Goal: Register for event/course

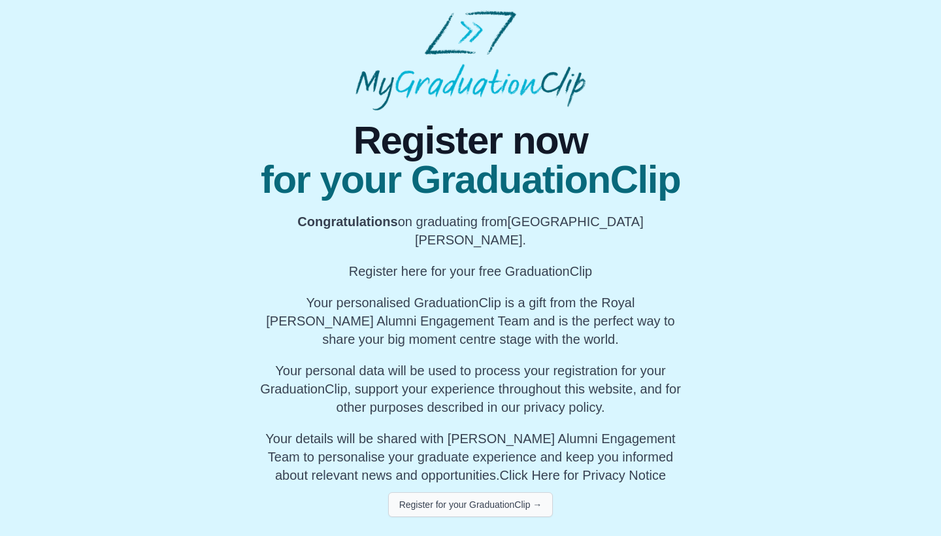
click at [493, 492] on button "Register for your GraduationClip →" at bounding box center [470, 504] width 165 height 25
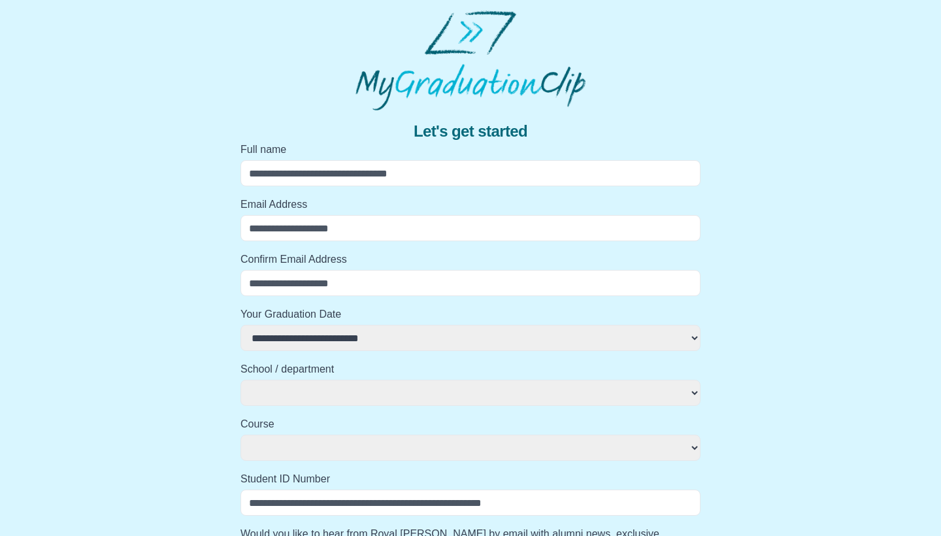
click at [451, 152] on label "Full name" at bounding box center [471, 150] width 460 height 16
click at [451, 160] on input "Full name" at bounding box center [471, 173] width 460 height 26
type input "*"
select select
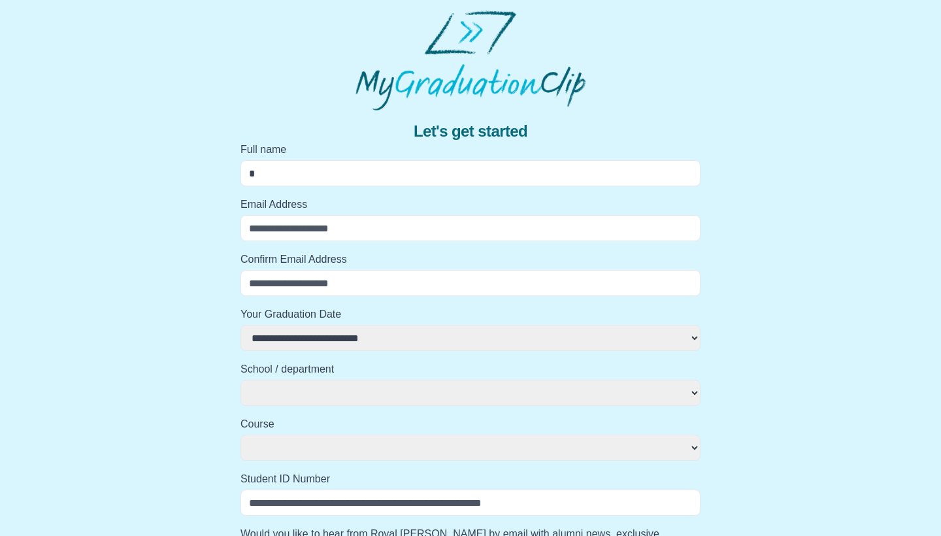
select select
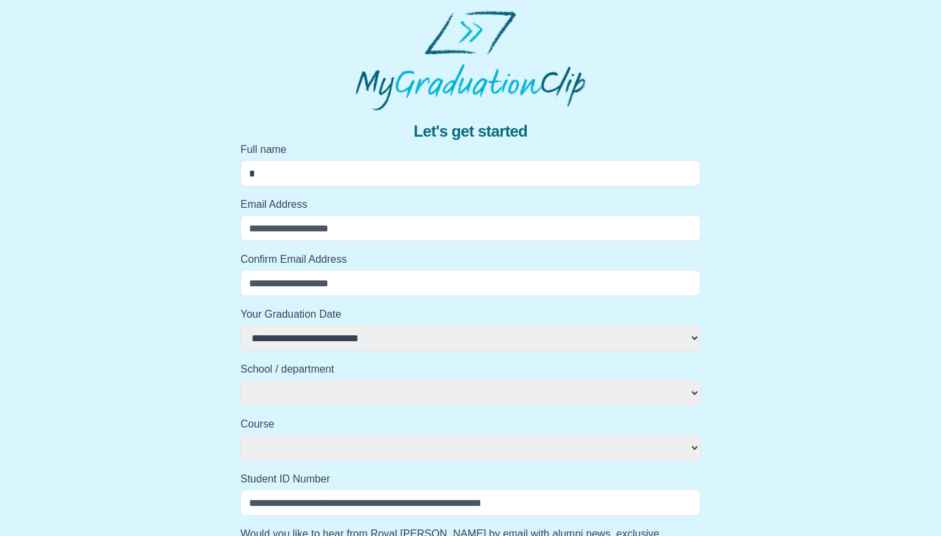
select select
type input "**"
select select
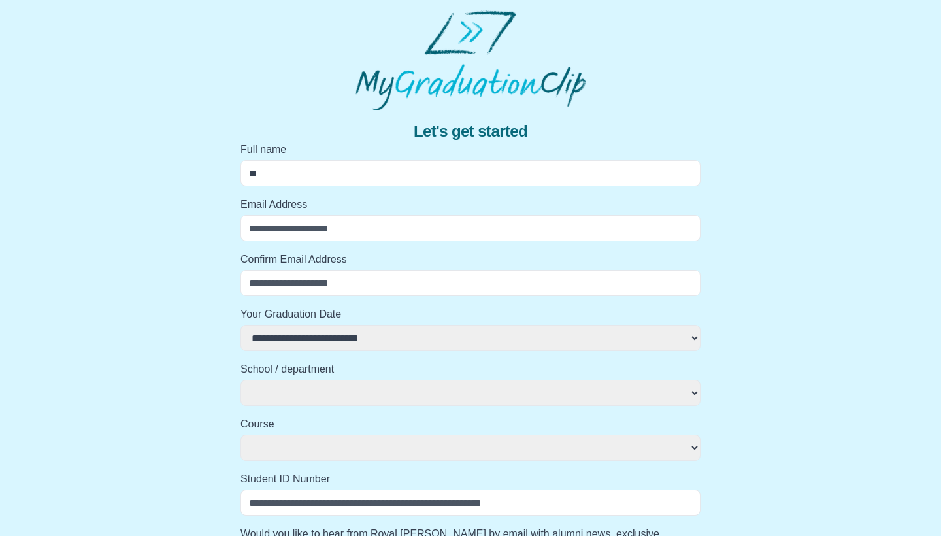
select select
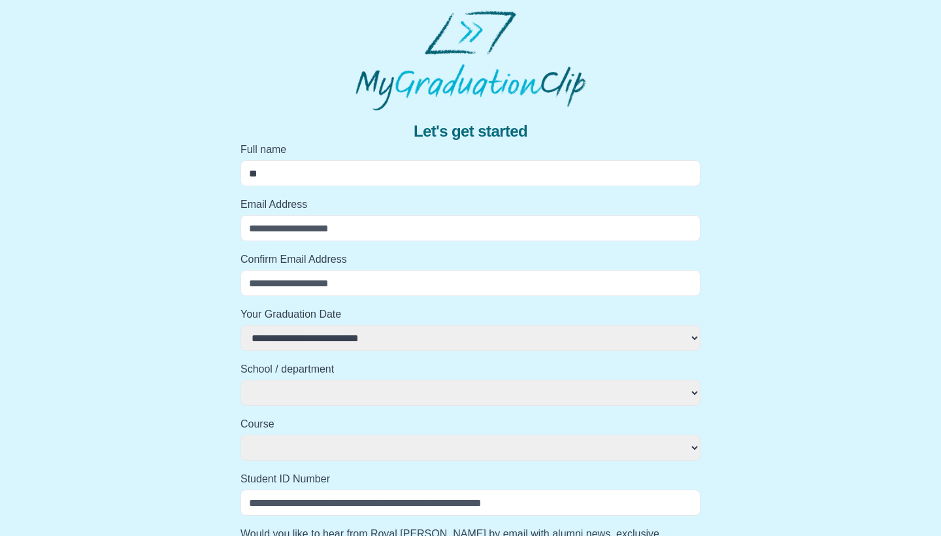
select select
type input "***"
select select
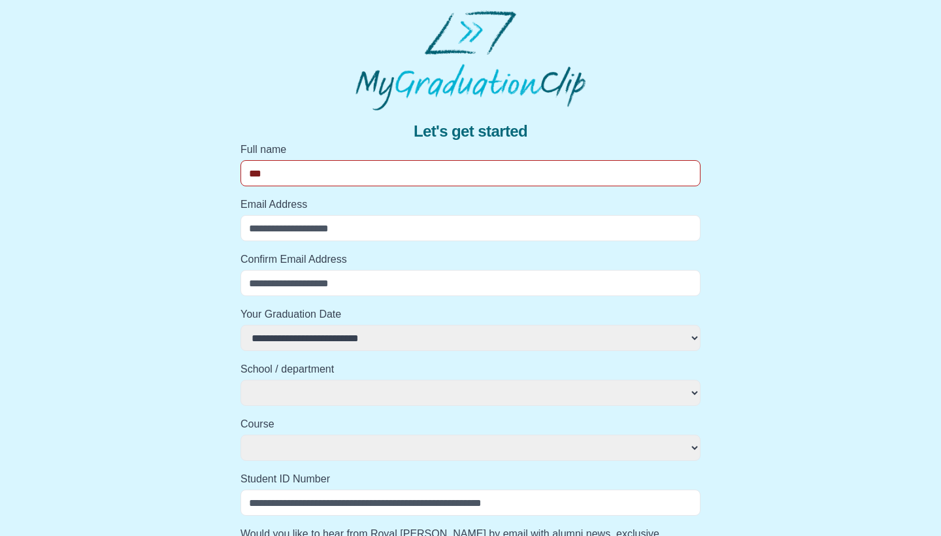
select select
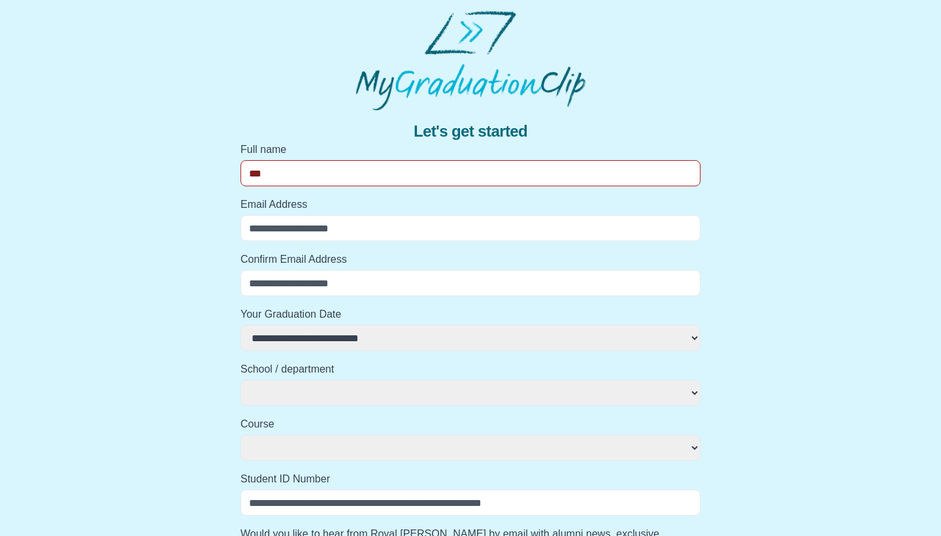
select select
type input "****"
select select
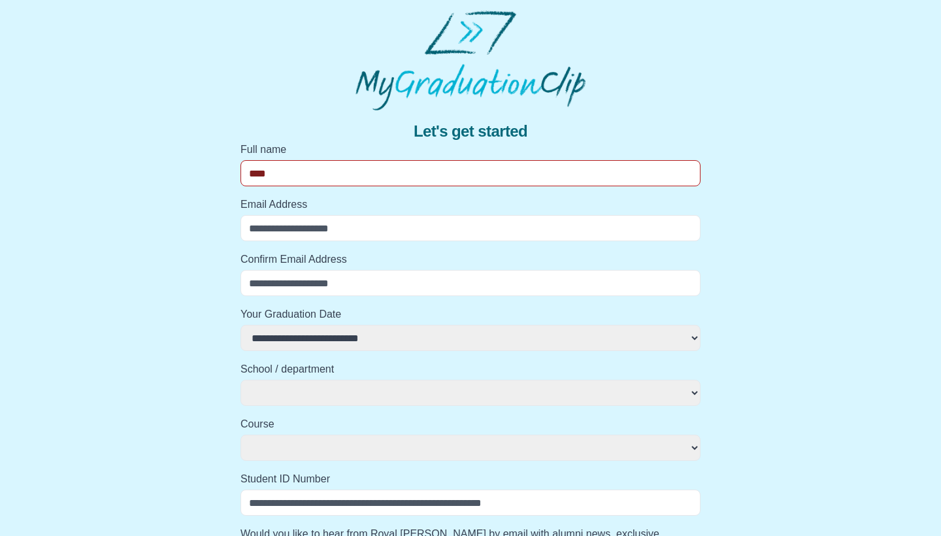
select select
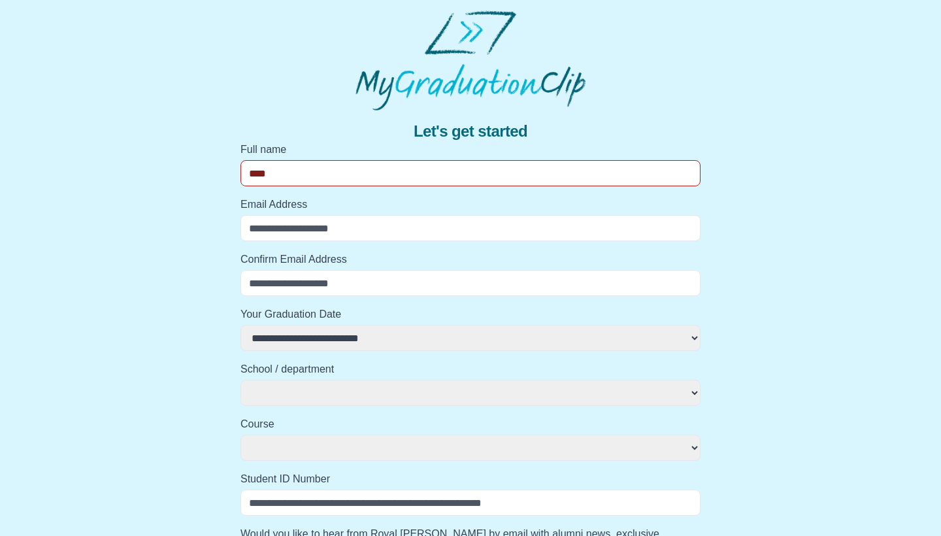
select select
type input "*****"
select select
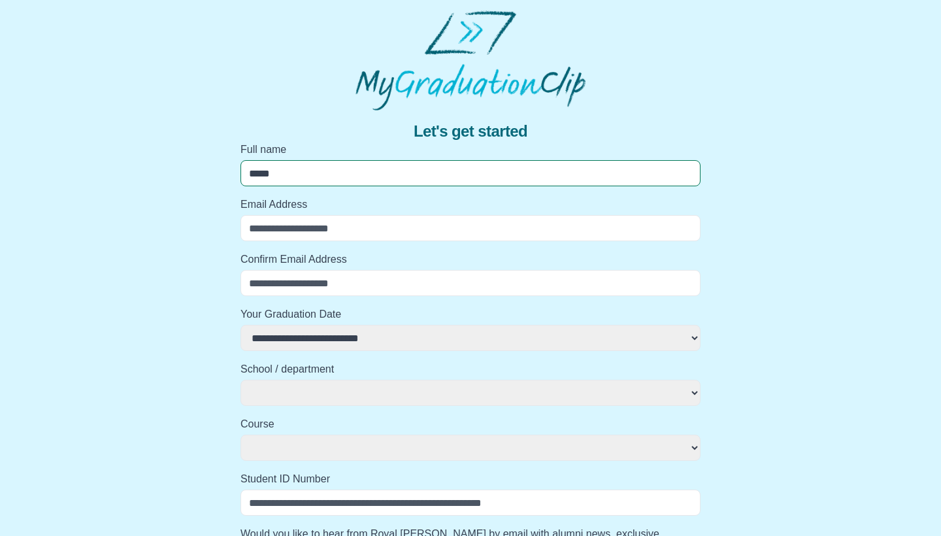
select select
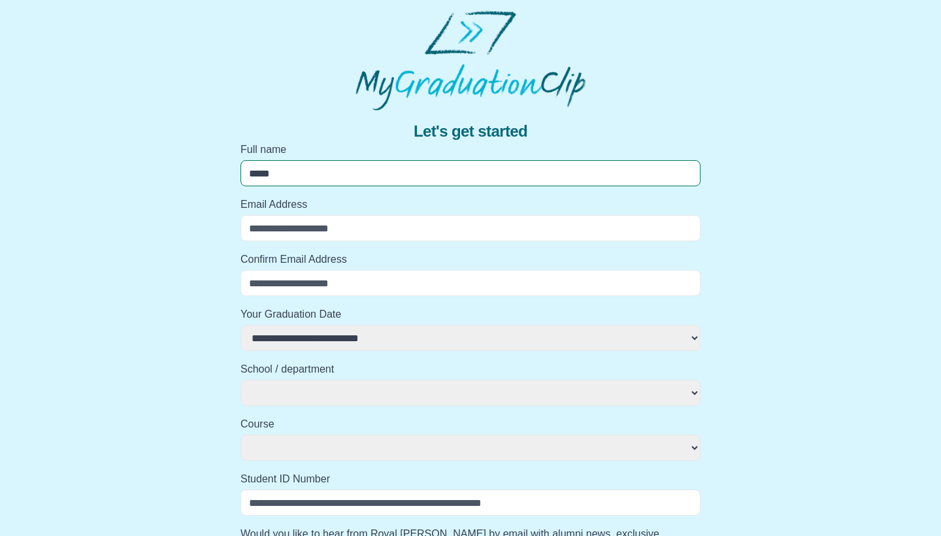
select select
type input "******"
select select
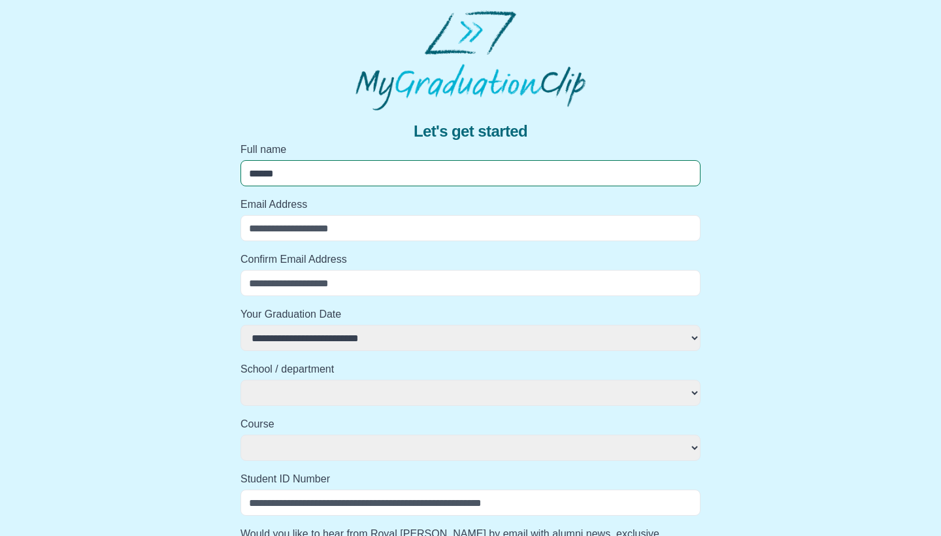
select select
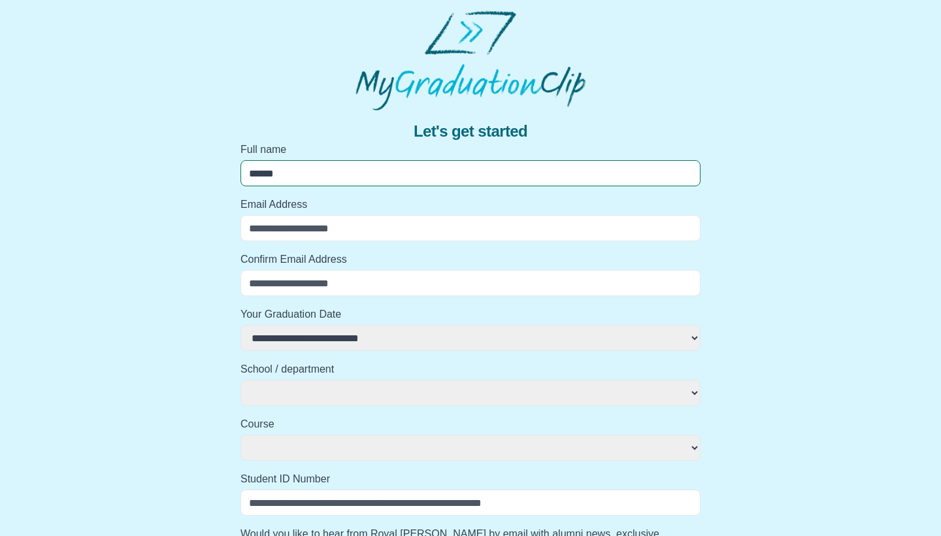
select select
type input "******"
select select
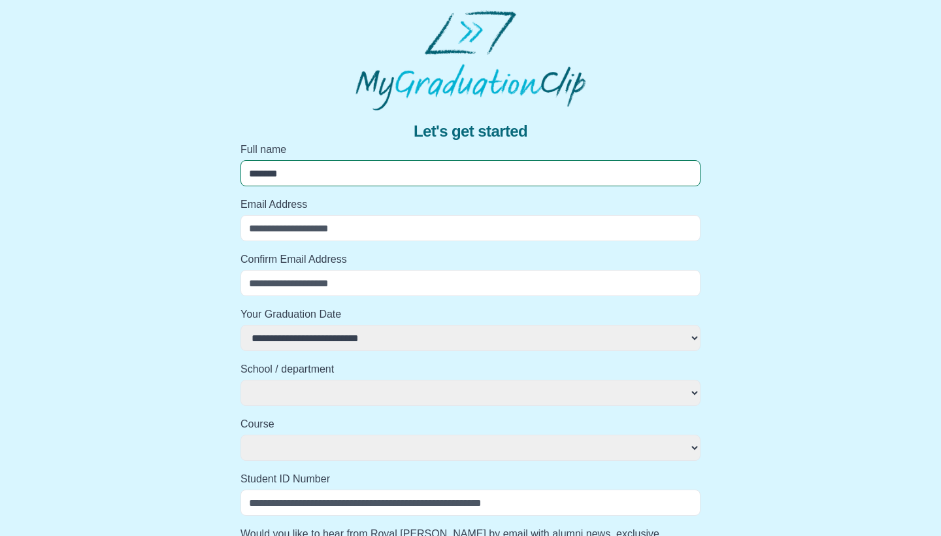
select select
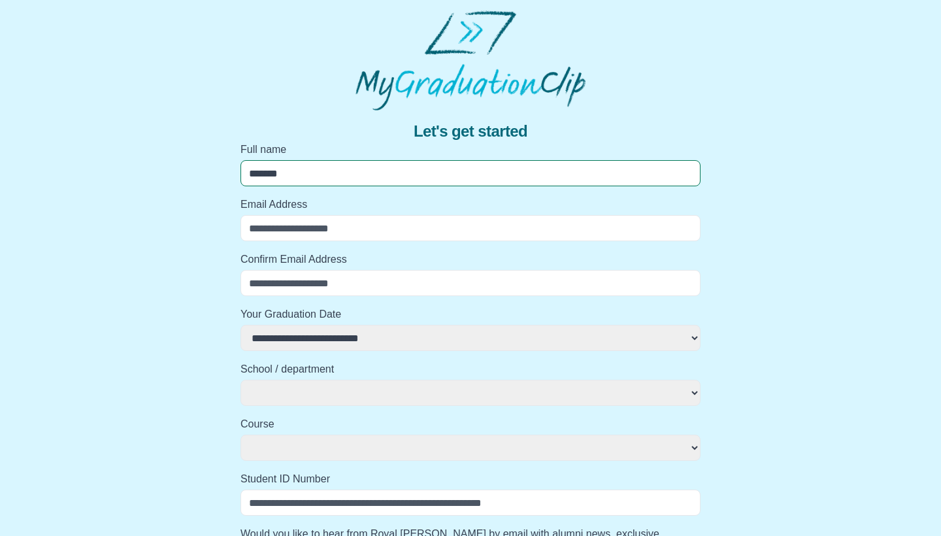
select select
type input "********"
select select
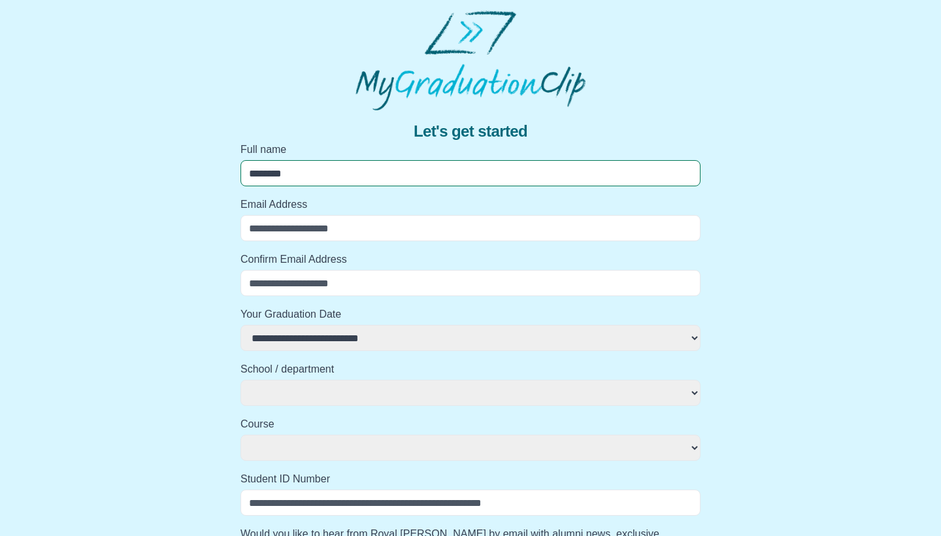
select select
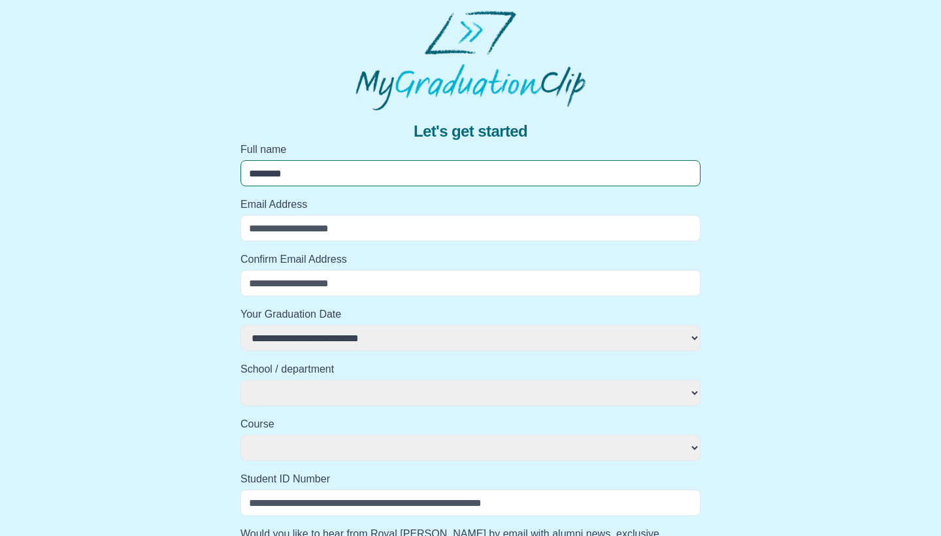
select select
type input "*********"
select select
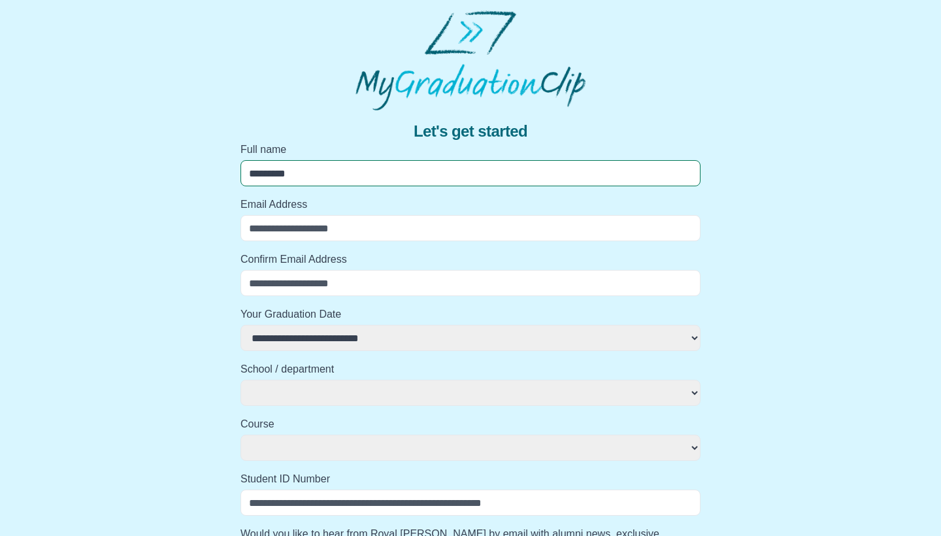
select select
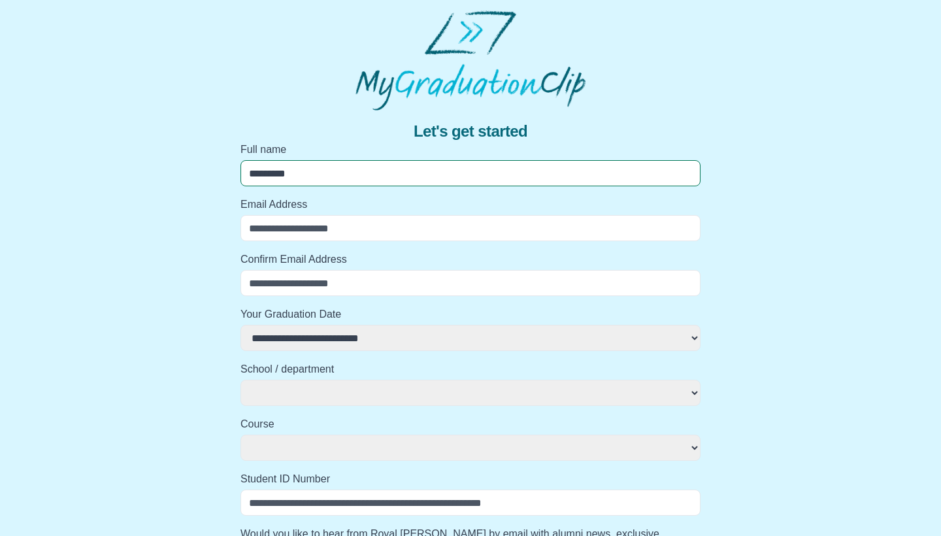
select select
type input "**********"
select select
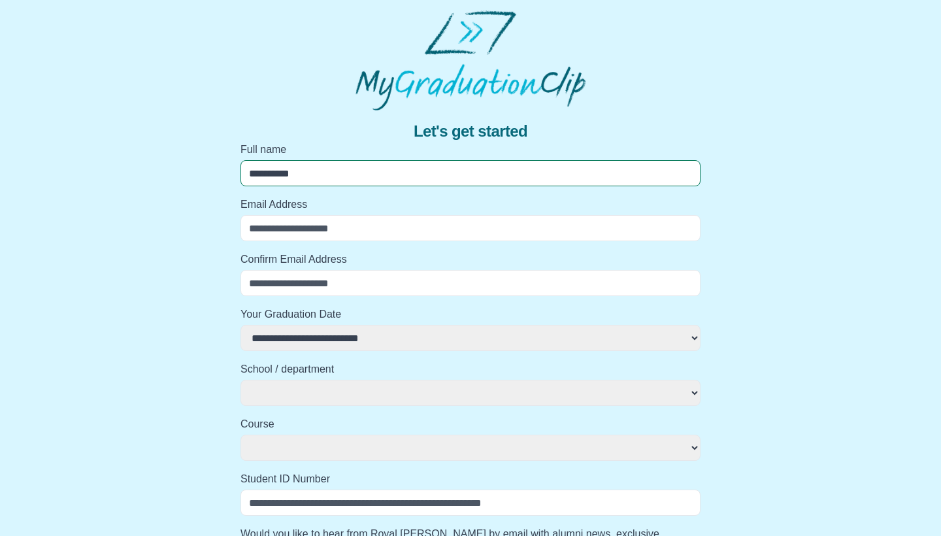
select select
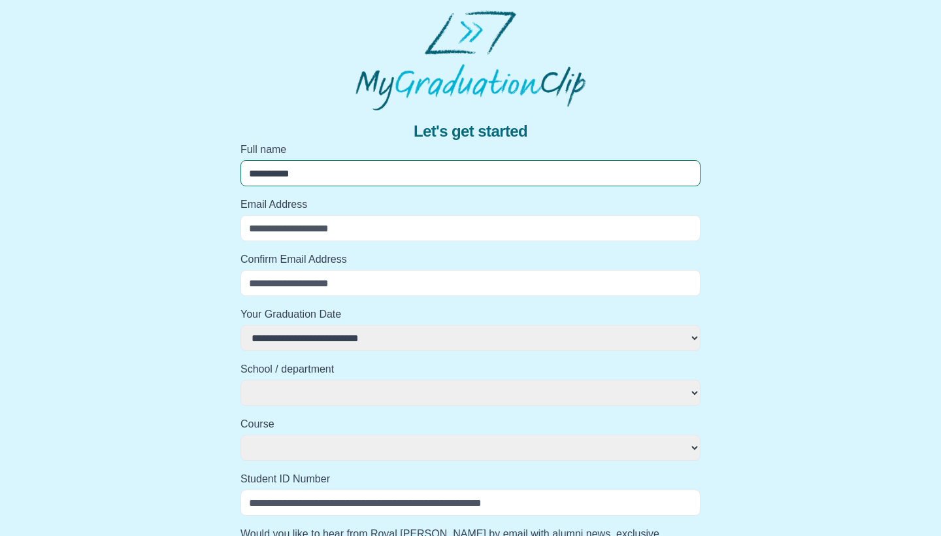
select select
type input "**********"
select select
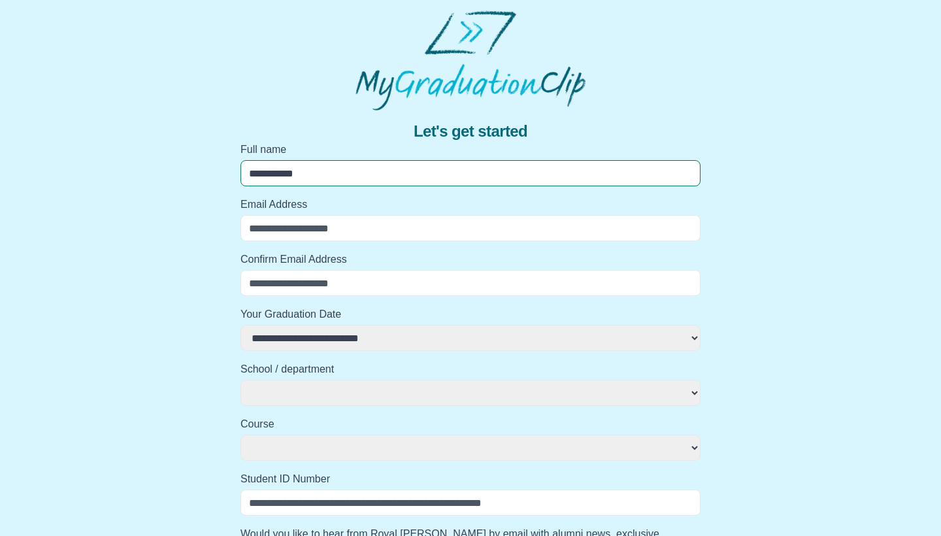
select select
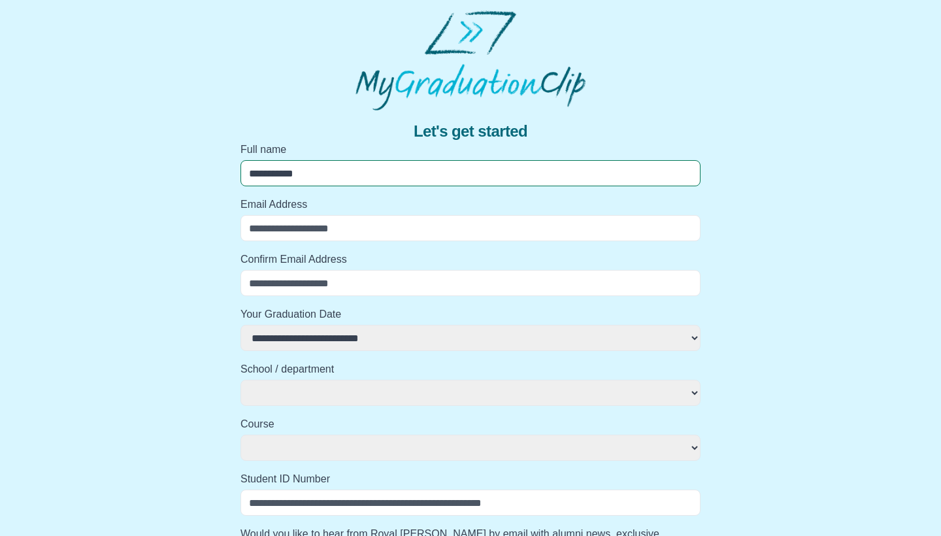
select select
type input "**********"
select select
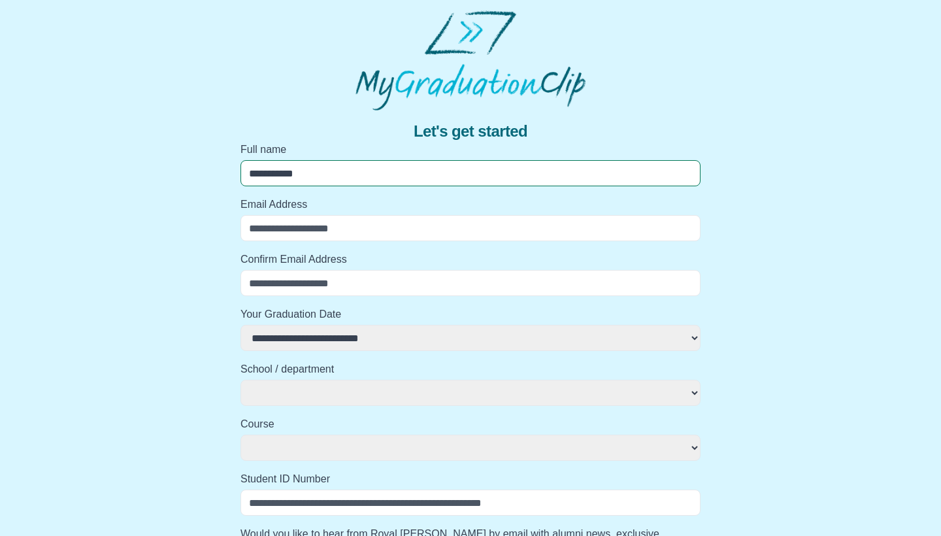
select select
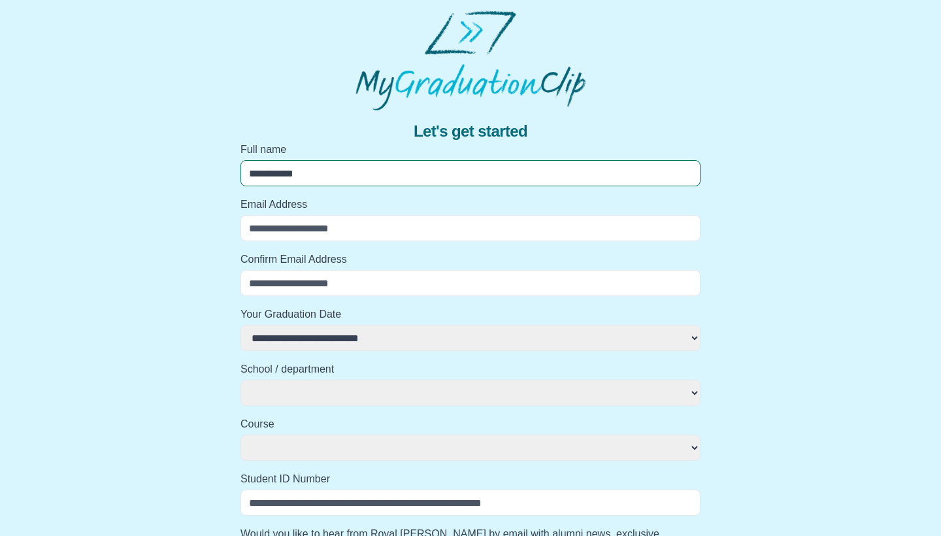
select select
type input "*"
select select
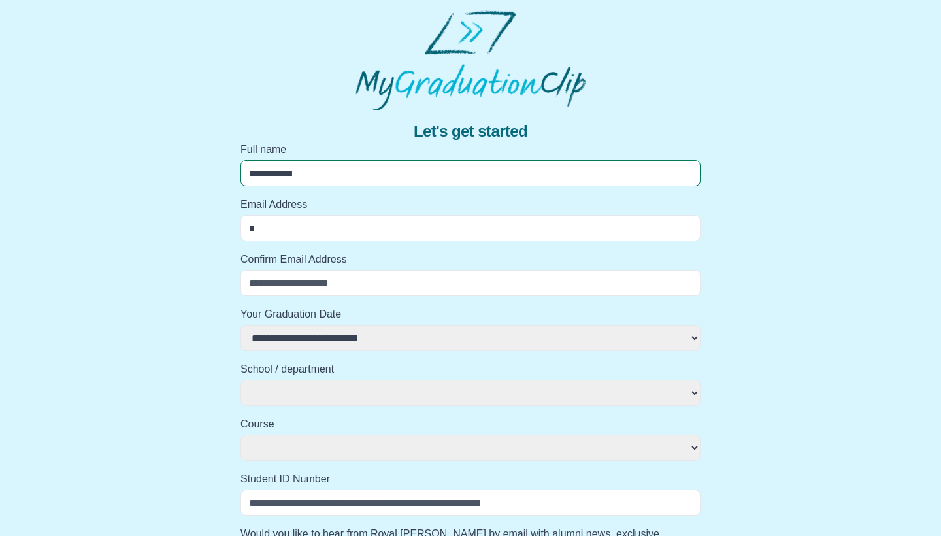
select select
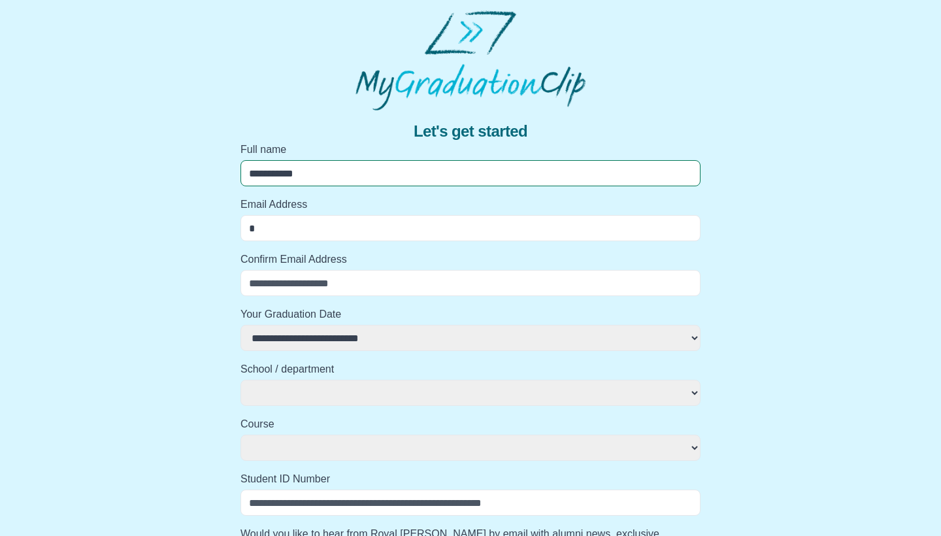
select select
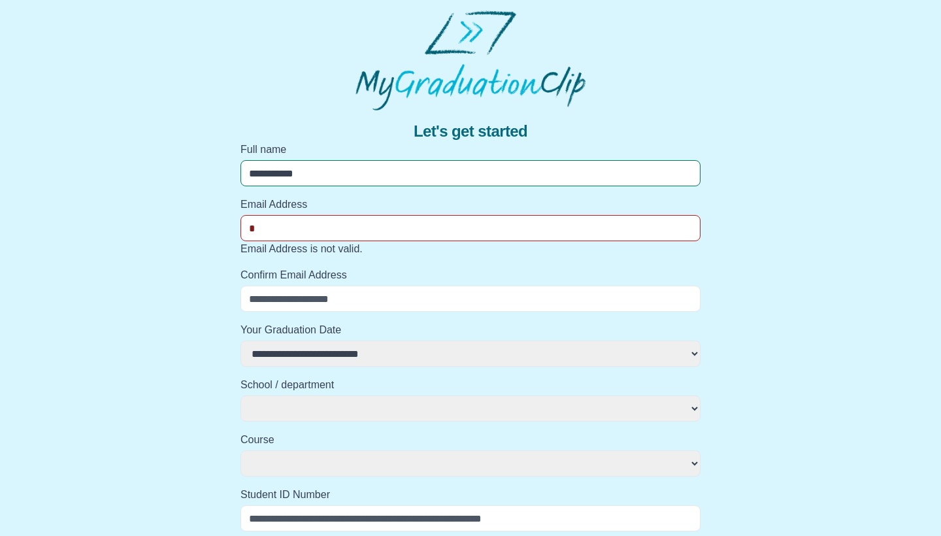
type input "**"
select select
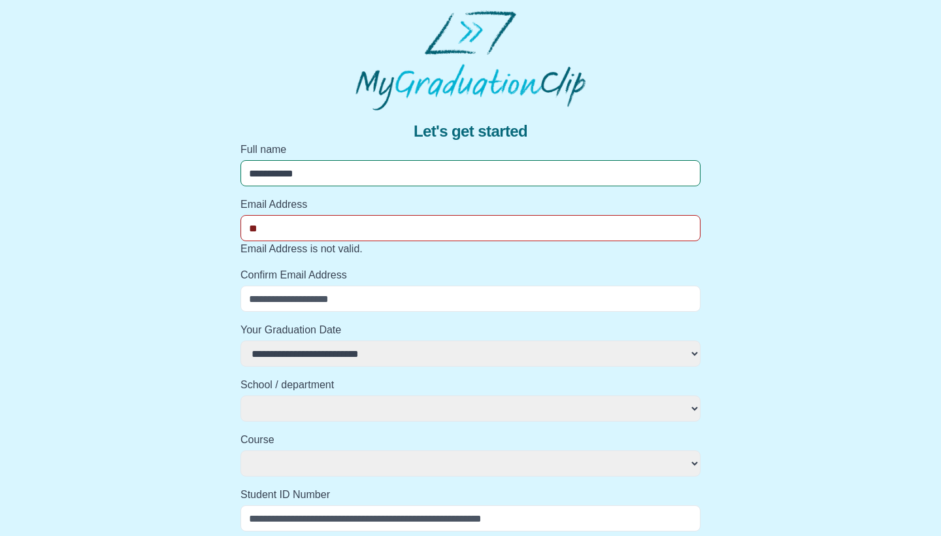
select select
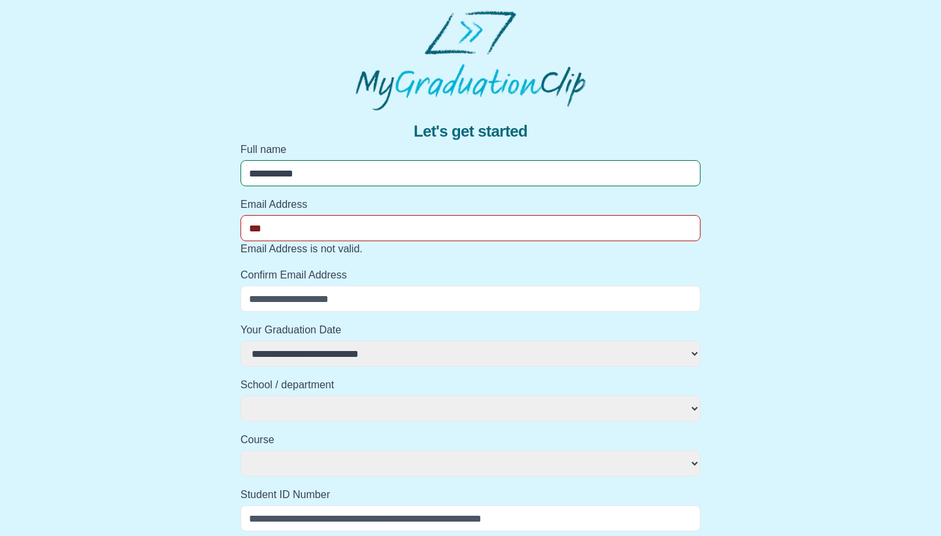
type input "****"
select select
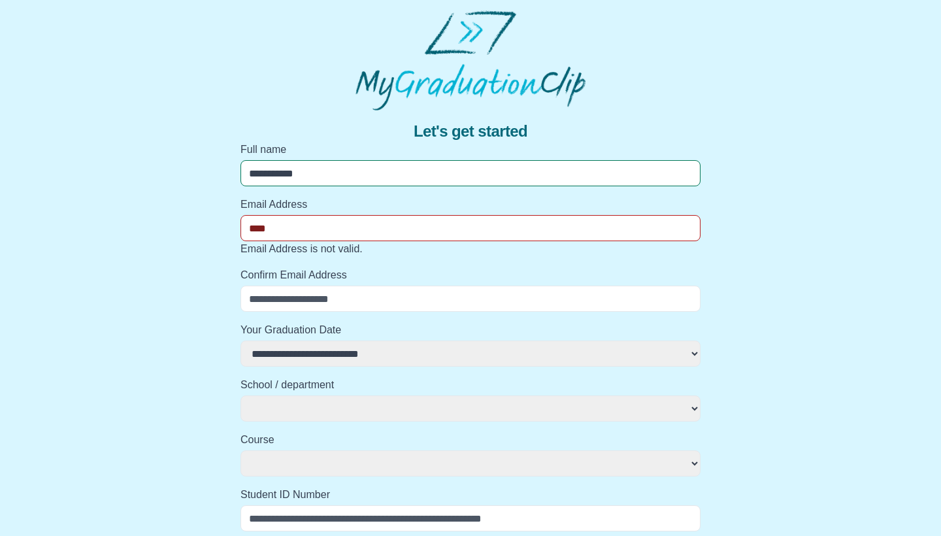
select select
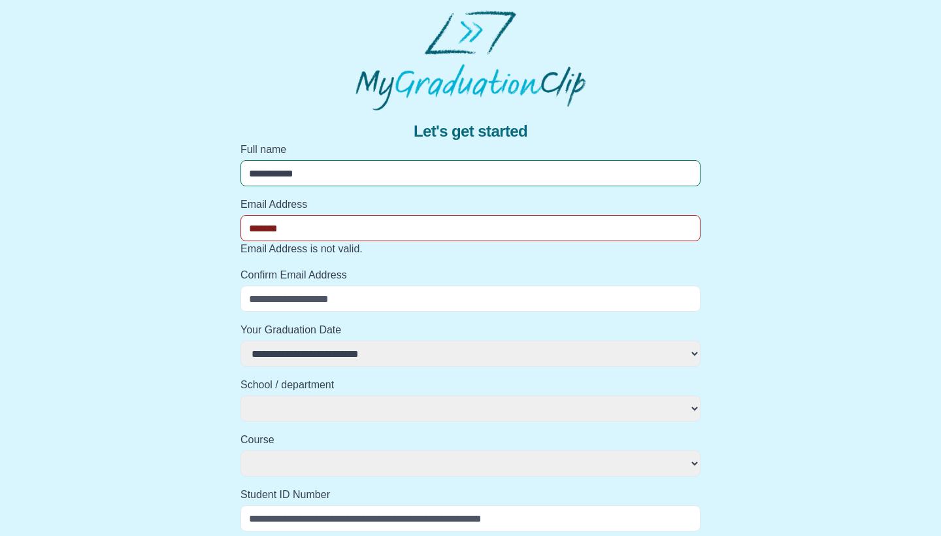
type input "********"
select select
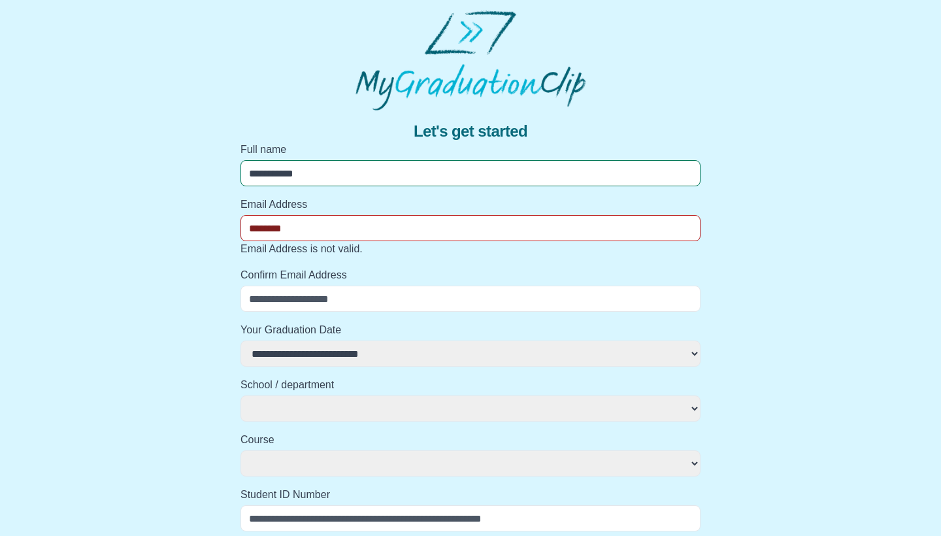
select select
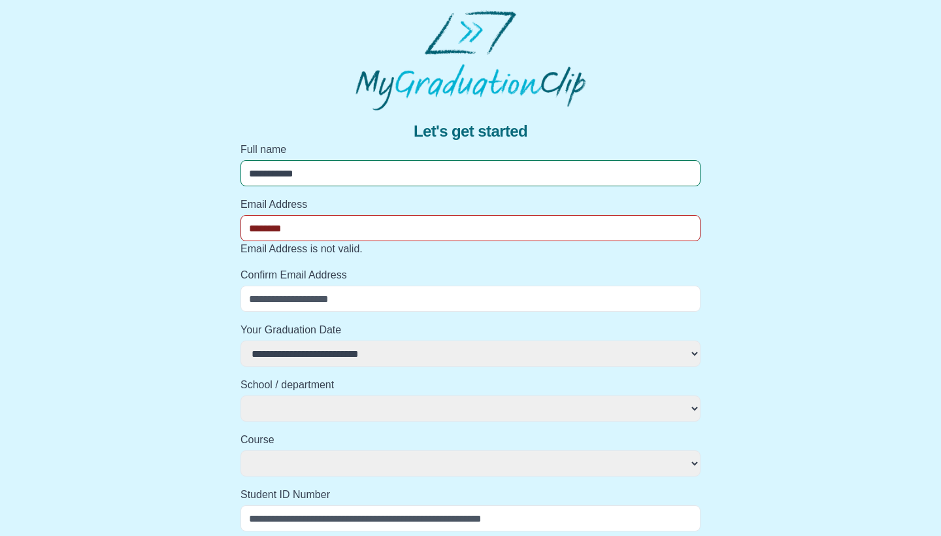
type input "*********"
select select
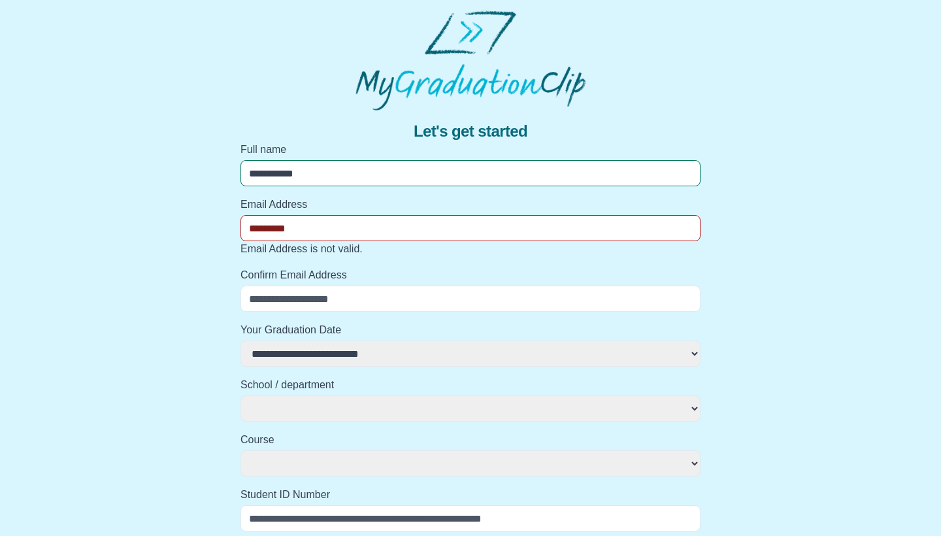
select select
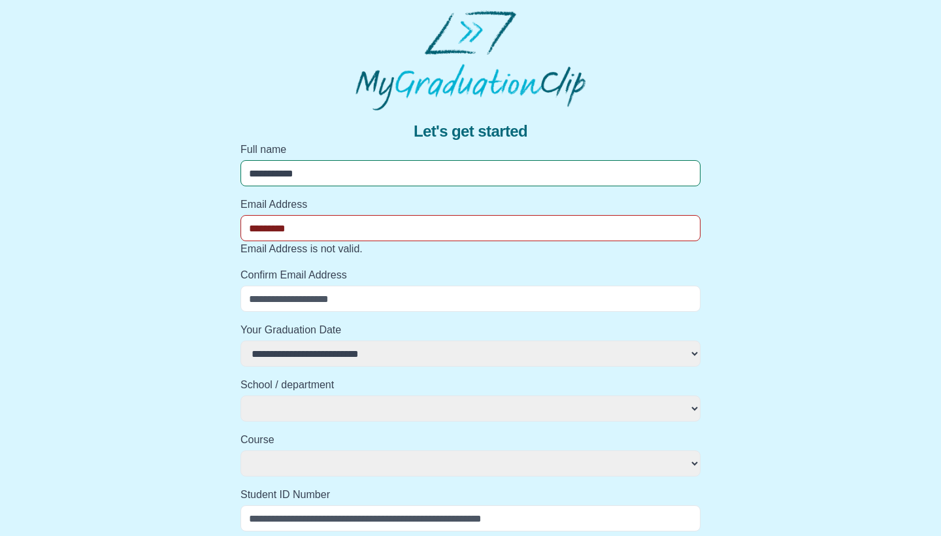
type input "**********"
select select
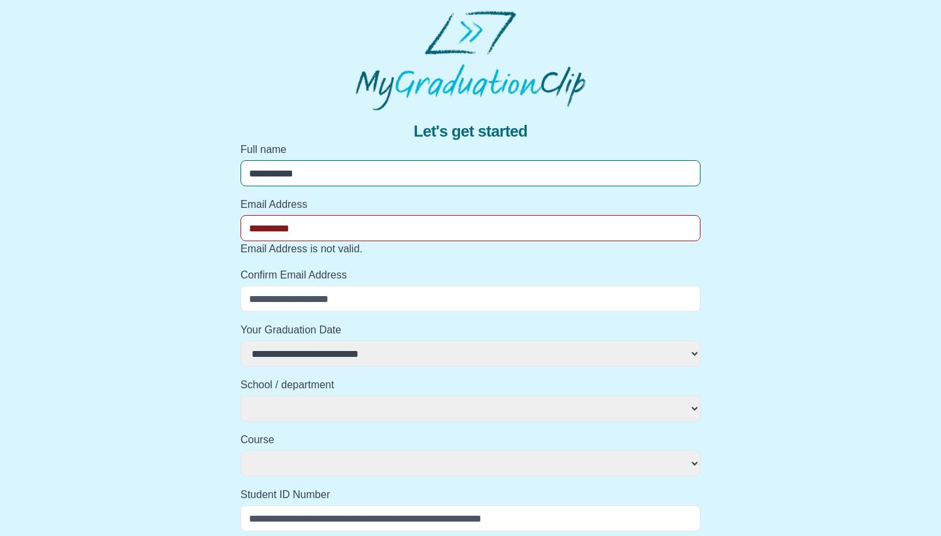
select select
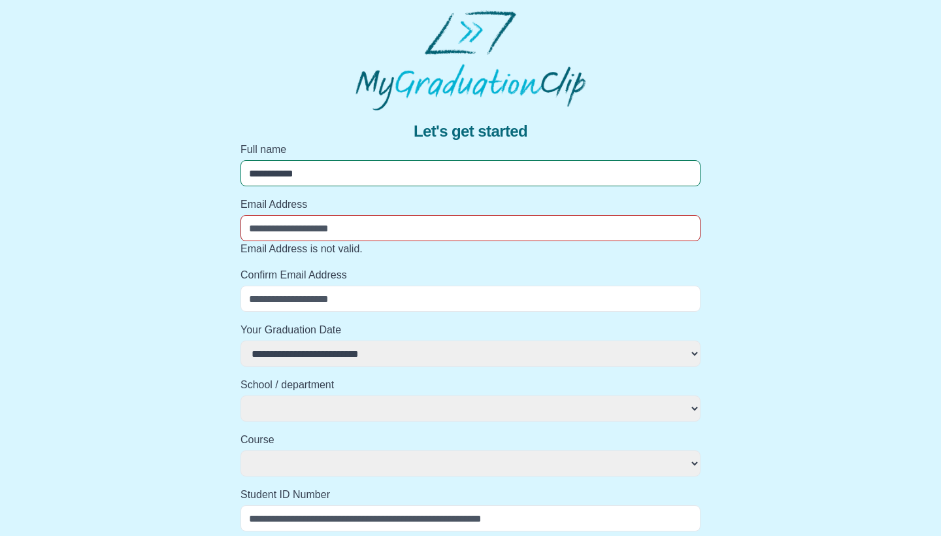
type input "**********"
select select
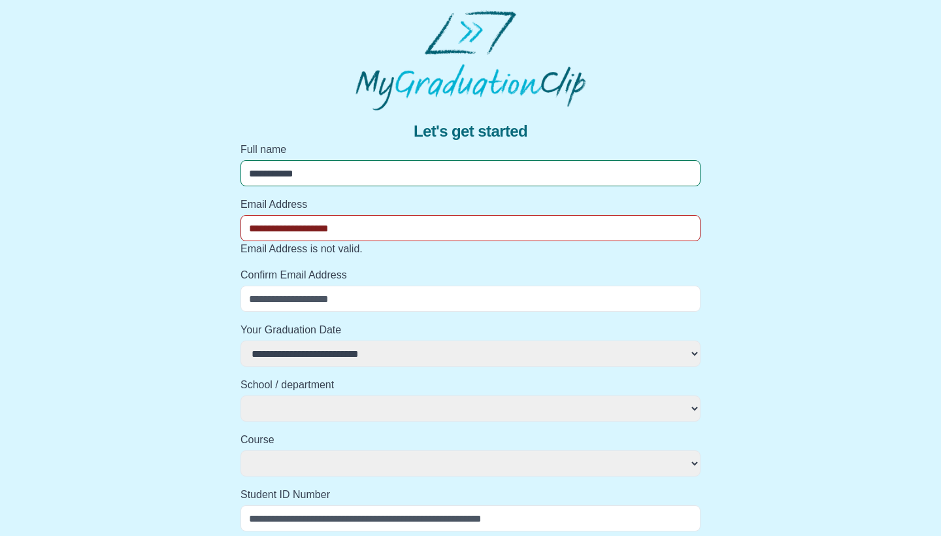
select select
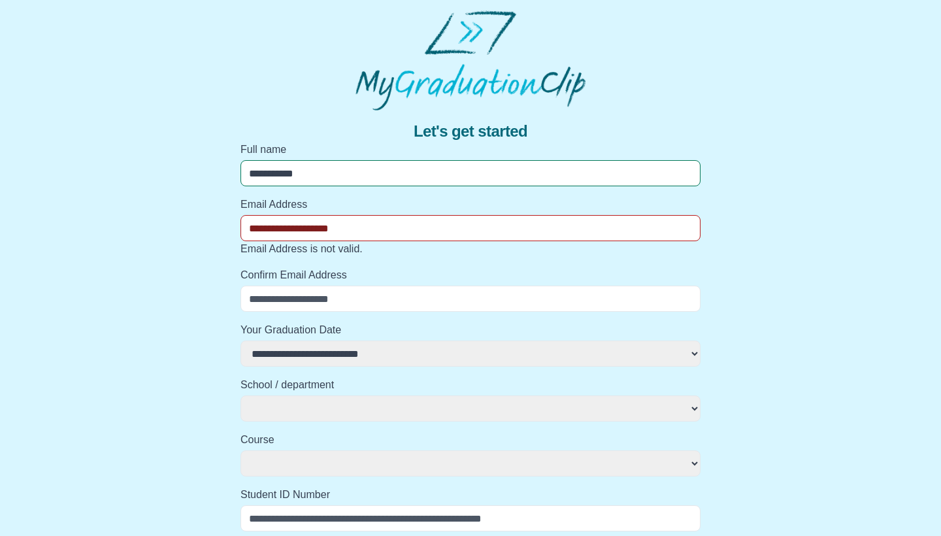
select select
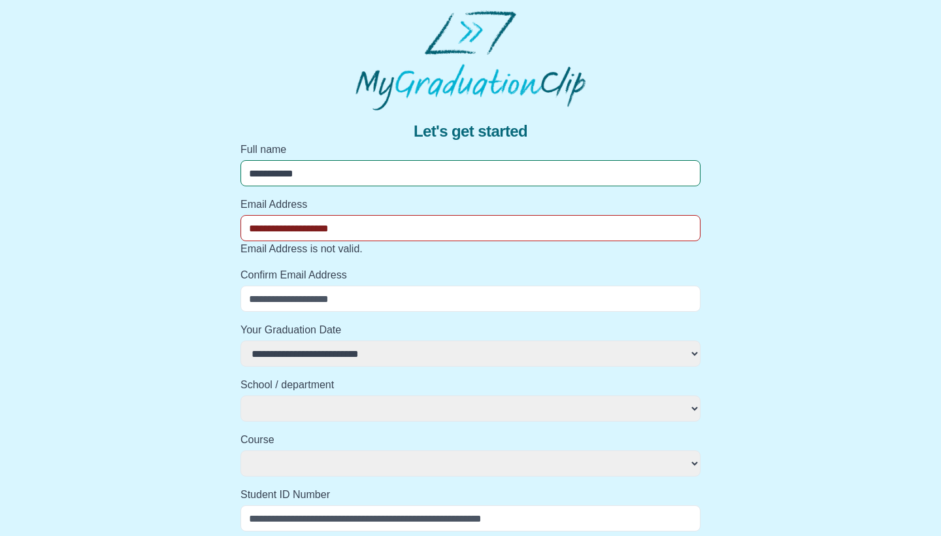
select select
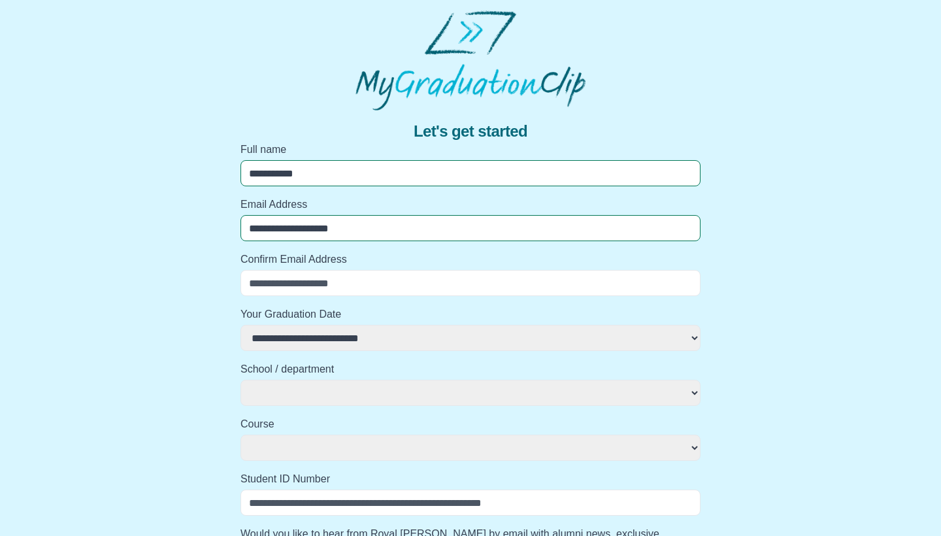
select select
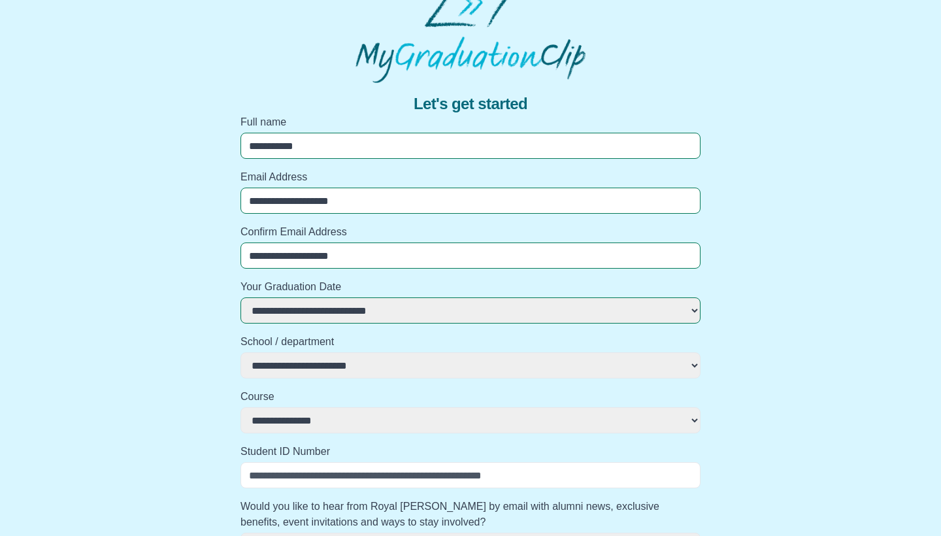
scroll to position [150, 0]
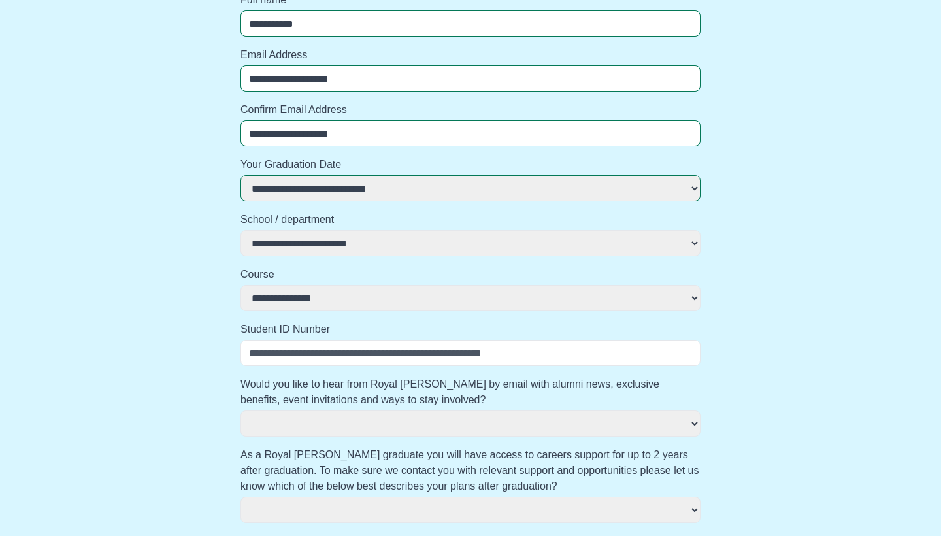
click at [294, 352] on input "Student ID Number" at bounding box center [471, 353] width 460 height 26
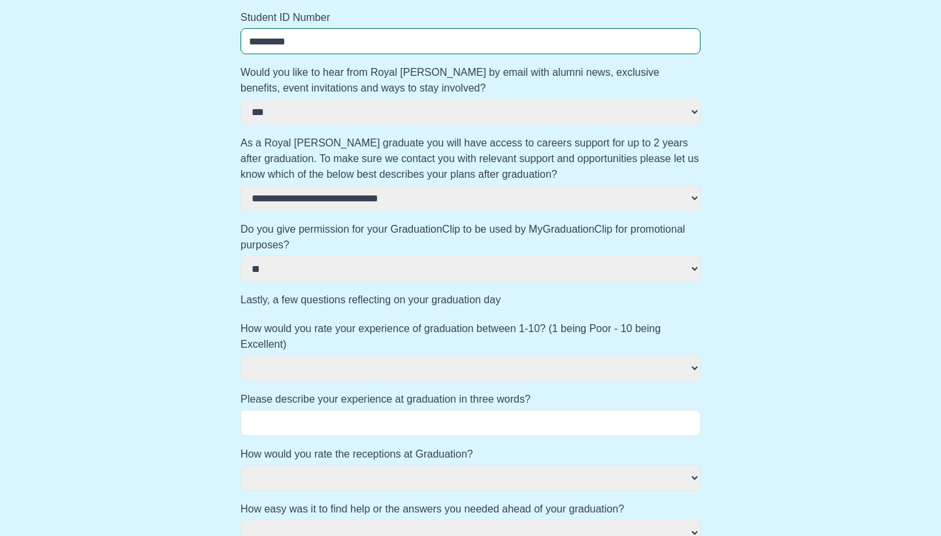
scroll to position [482, 0]
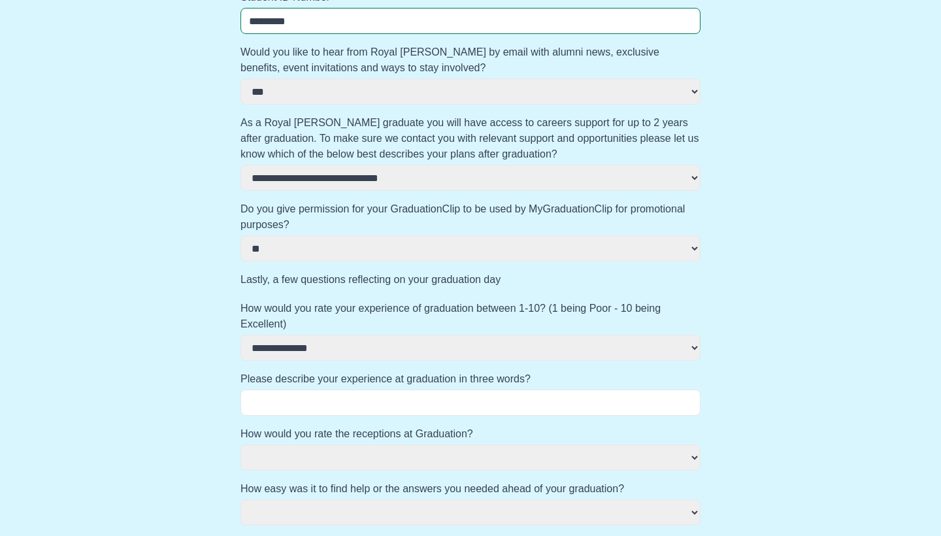
click at [320, 413] on input "Please describe your experience at graduation in three words?" at bounding box center [471, 403] width 460 height 26
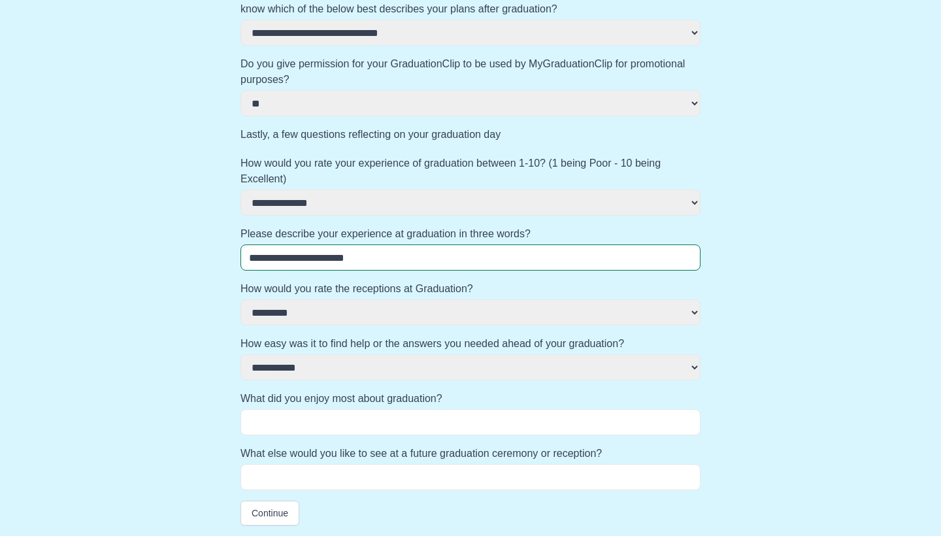
scroll to position [627, 0]
click at [299, 422] on input "What did you enjoy most about graduation?" at bounding box center [471, 422] width 460 height 26
click at [299, 475] on input "What else would you like to see at a future graduation ceremony or reception?" at bounding box center [471, 477] width 460 height 26
click at [293, 427] on input "What did you enjoy most about graduation?" at bounding box center [471, 422] width 460 height 26
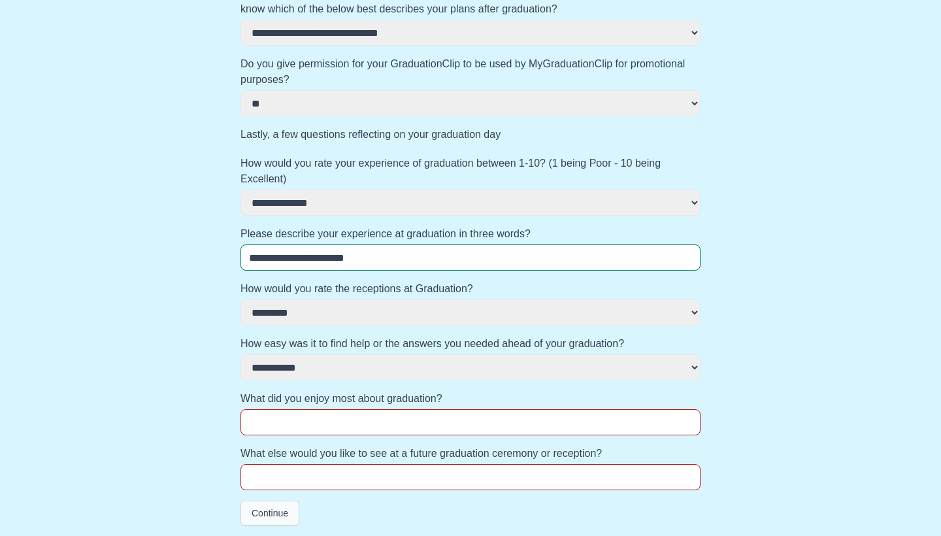
click at [271, 519] on button "Continue" at bounding box center [270, 513] width 59 height 25
click at [271, 517] on button "Continue" at bounding box center [270, 513] width 59 height 25
click at [282, 428] on input "What did you enjoy most about graduation?" at bounding box center [471, 422] width 460 height 26
click at [295, 474] on input "What else would you like to see at a future graduation ceremony or reception?" at bounding box center [471, 477] width 460 height 26
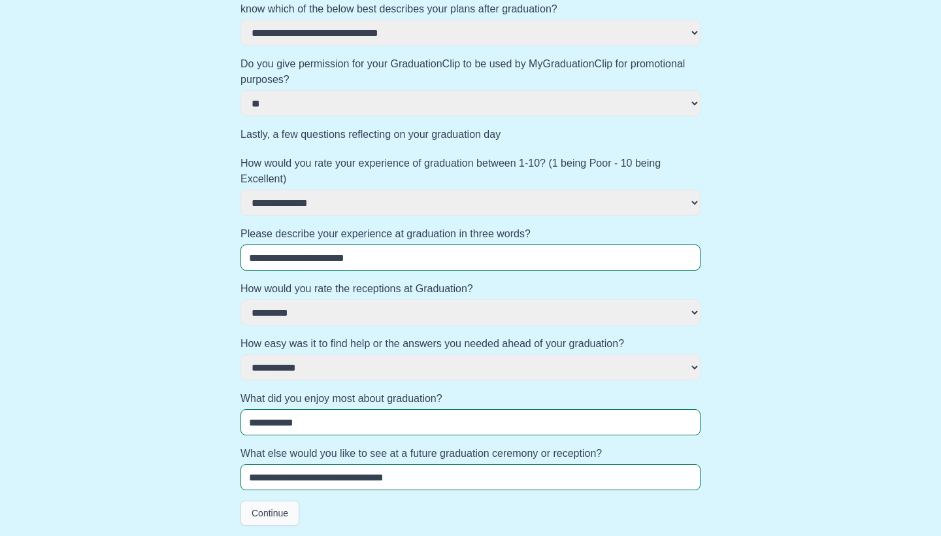
click at [261, 517] on button "Continue" at bounding box center [270, 513] width 59 height 25
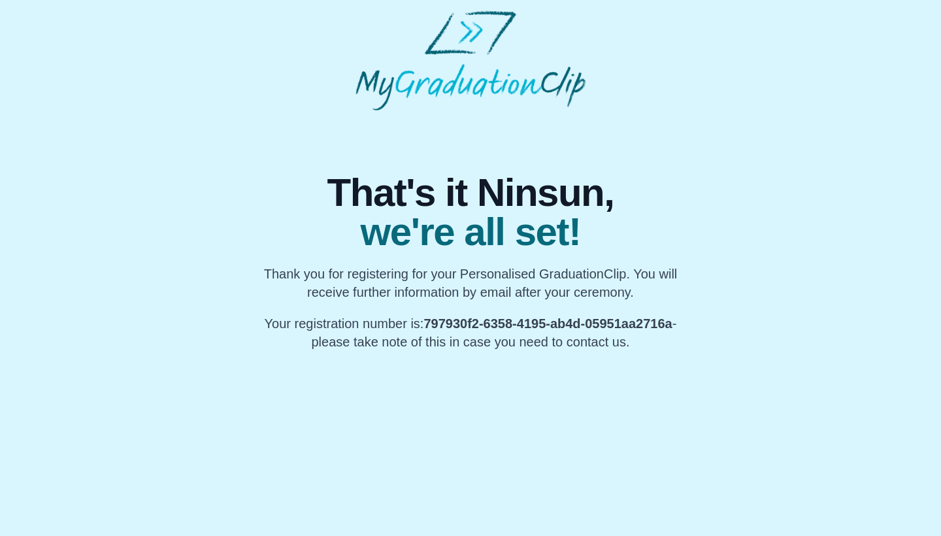
scroll to position [0, 0]
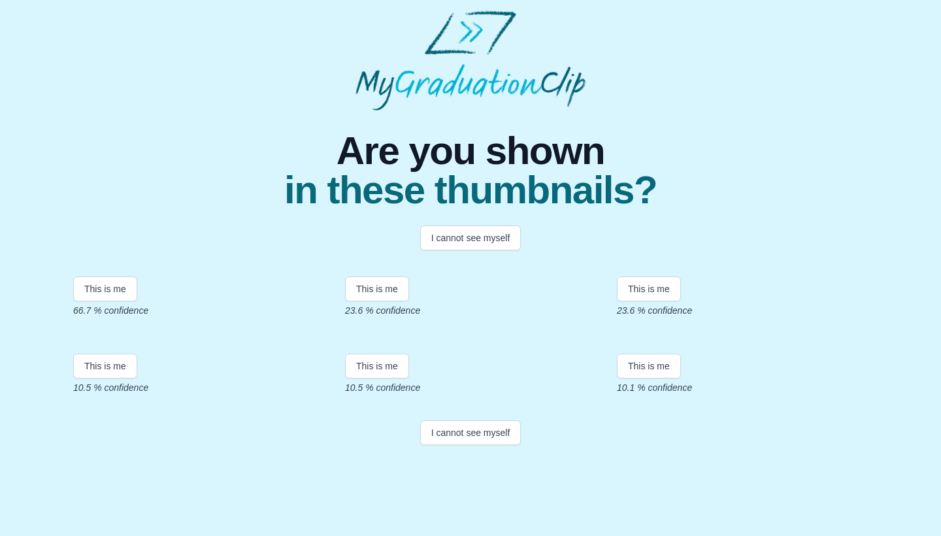
scroll to position [29, 0]
